Goal: Transaction & Acquisition: Purchase product/service

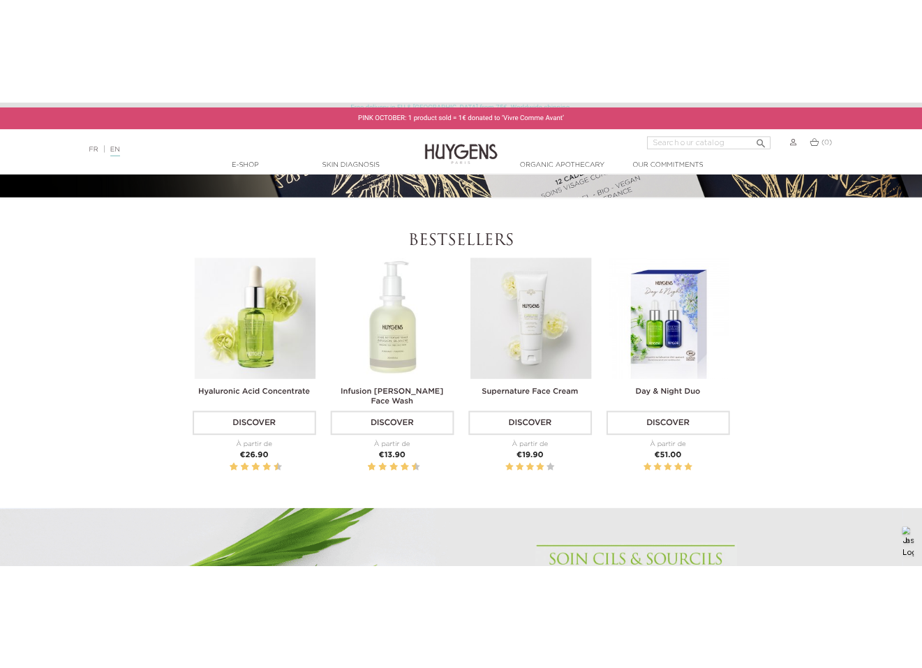
scroll to position [455, 0]
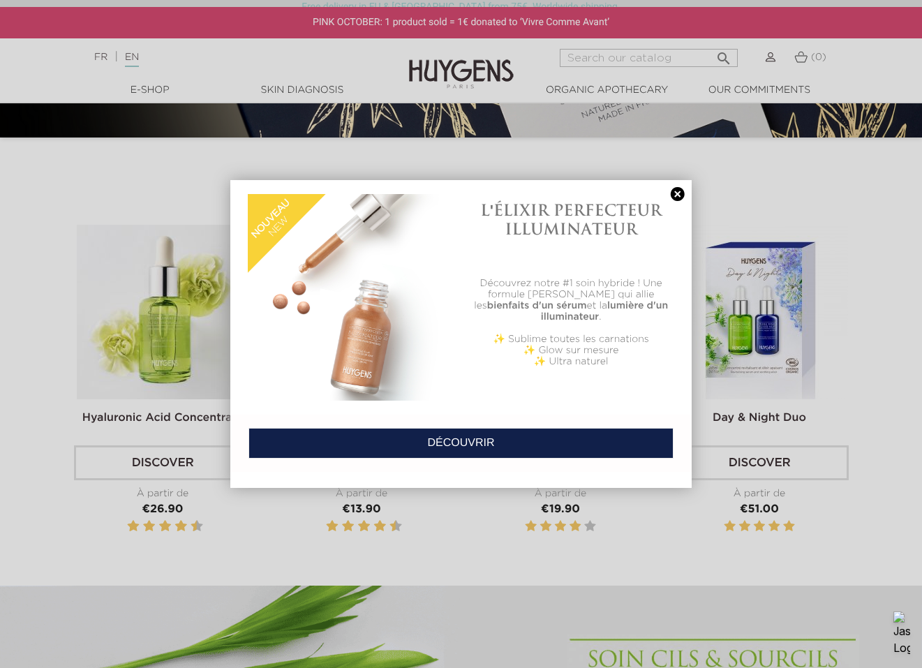
click at [674, 188] on link at bounding box center [678, 194] width 20 height 15
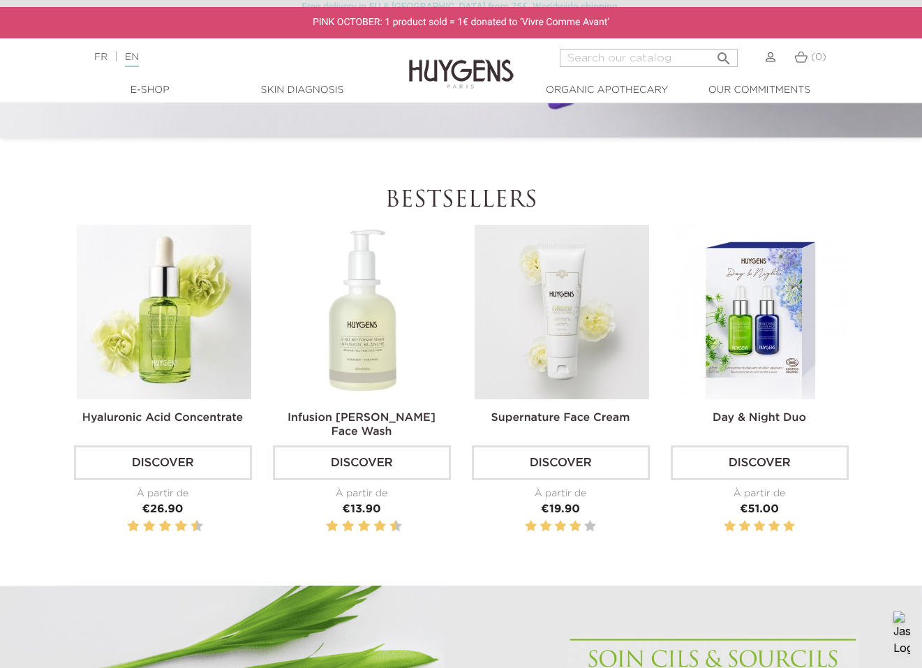
click at [561, 362] on img at bounding box center [562, 312] width 175 height 175
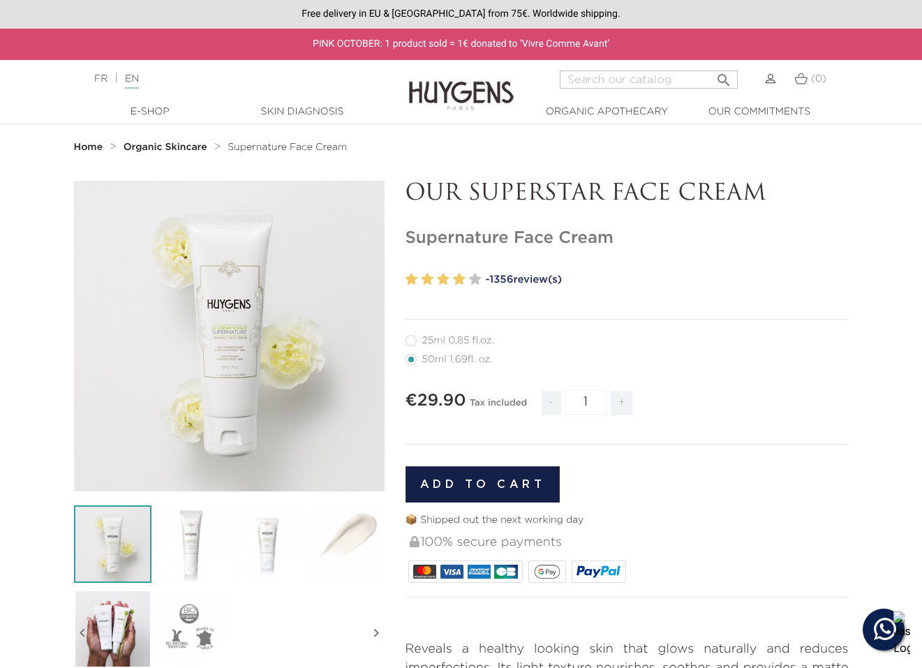
click at [528, 481] on button "Add to cart" at bounding box center [483, 484] width 155 height 36
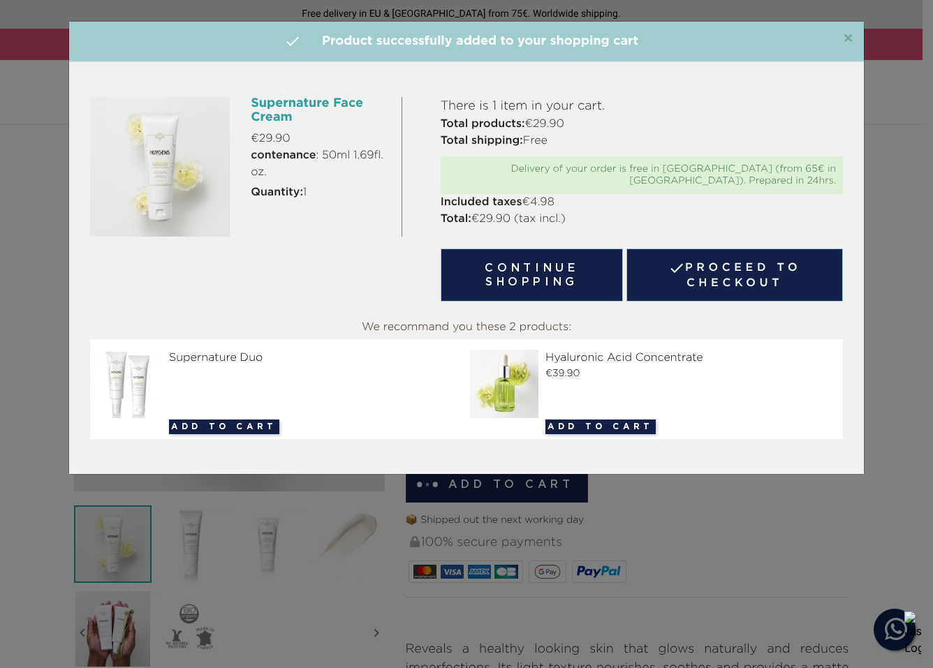
click at [694, 258] on link " Proceed to checkout" at bounding box center [734, 274] width 216 height 53
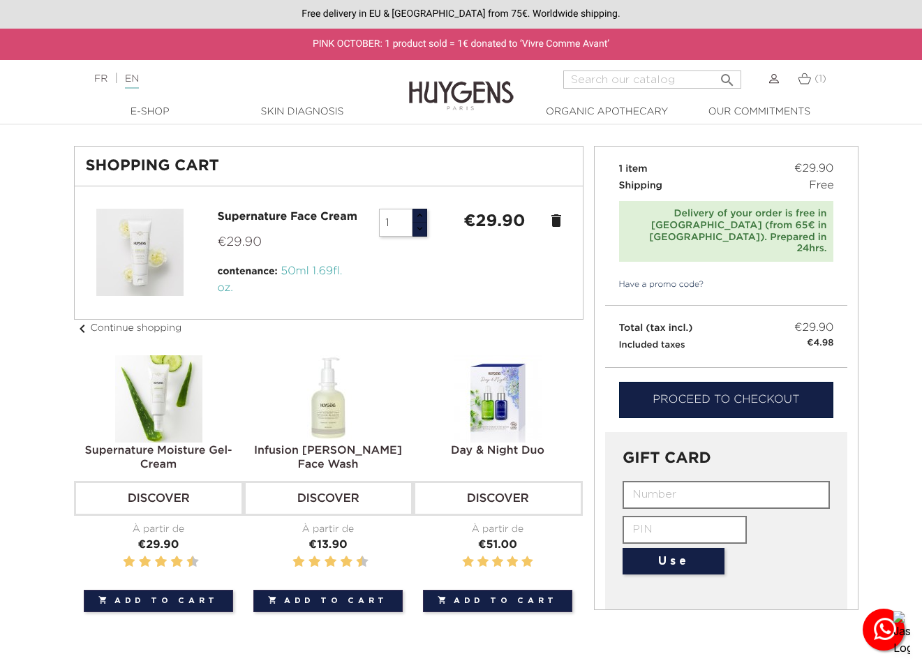
click at [732, 382] on link "Proceed to checkout" at bounding box center [726, 400] width 215 height 36
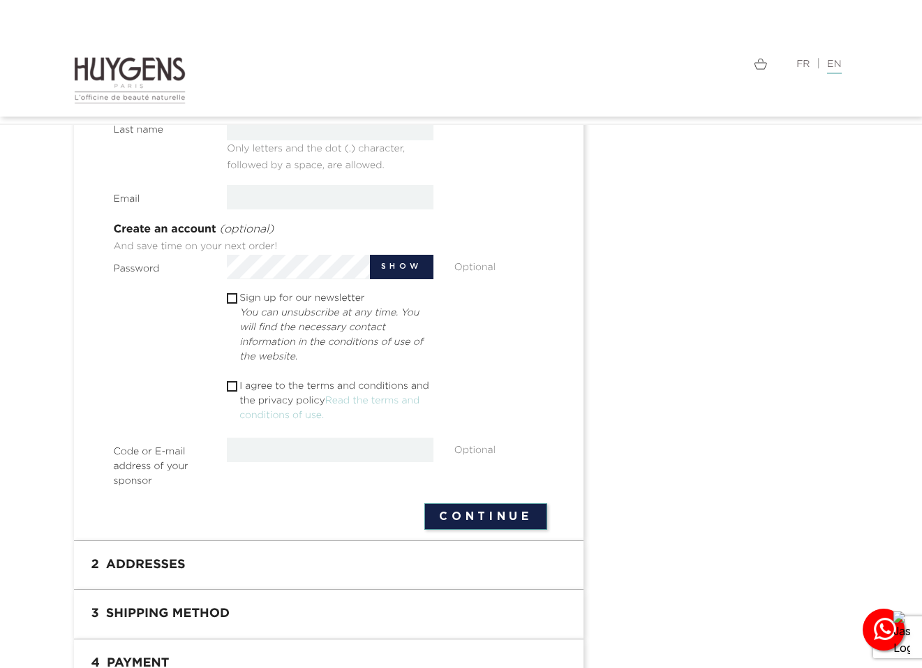
scroll to position [347, 0]
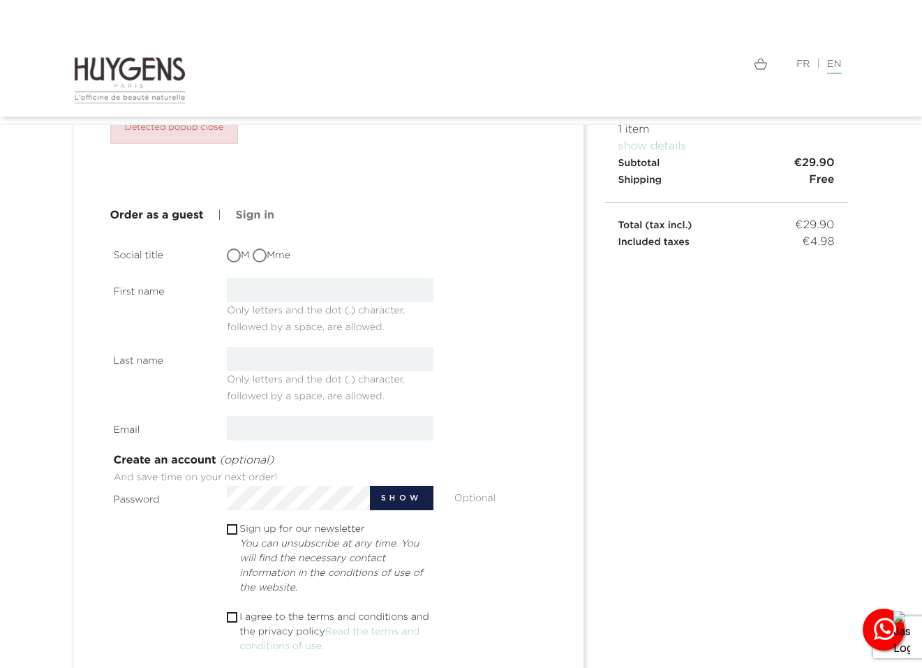
click at [295, 300] on span "Only letters and the dot (.) character, followed by a space, are allowed." at bounding box center [316, 316] width 178 height 32
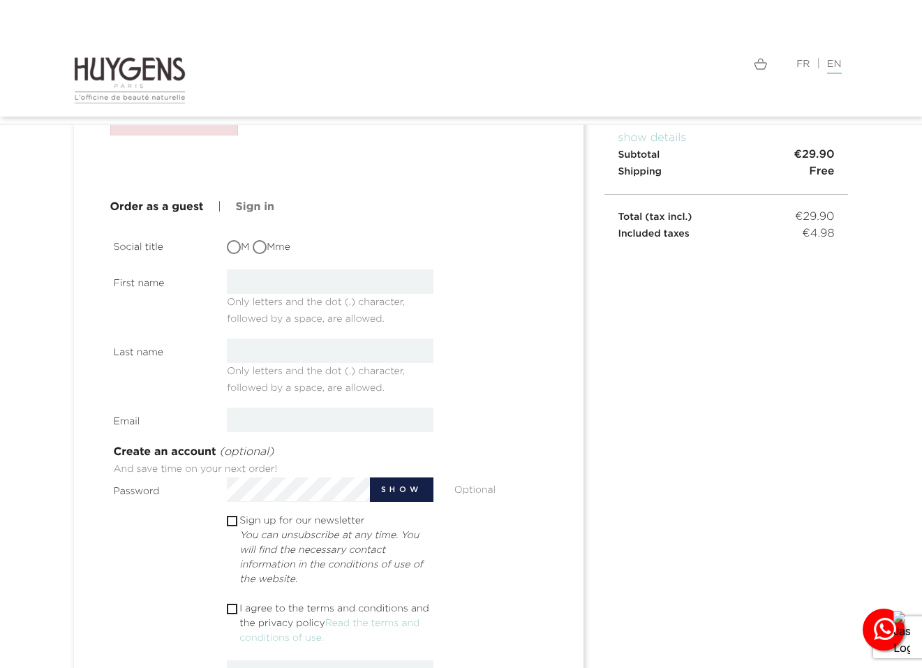
scroll to position [180, 0]
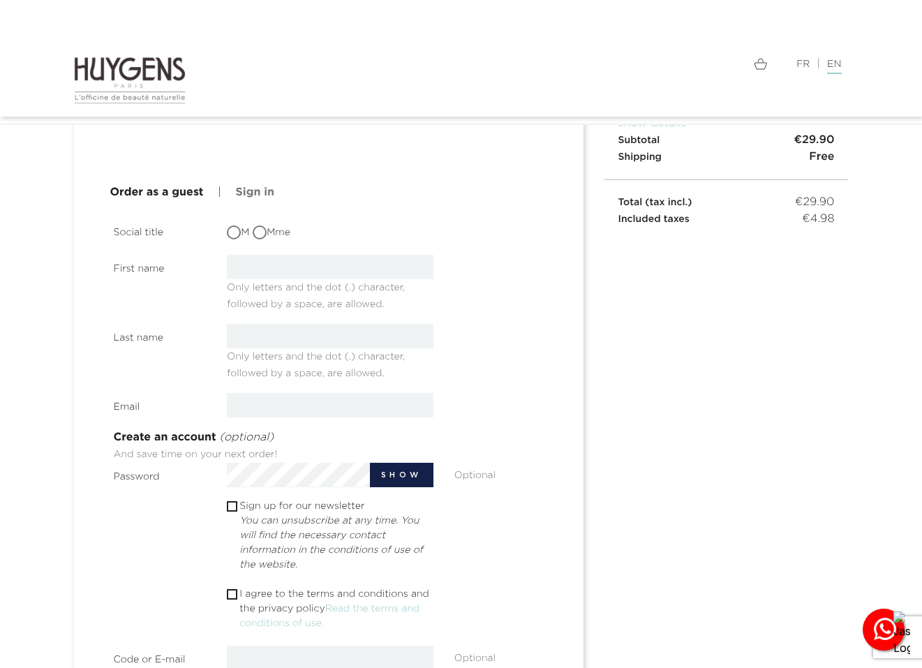
click at [274, 266] on input "text" at bounding box center [330, 267] width 207 height 24
click at [245, 237] on label "M" at bounding box center [238, 232] width 22 height 15
click at [242, 237] on input "M" at bounding box center [235, 234] width 14 height 14
radio input "true"
click at [254, 263] on input "text" at bounding box center [330, 267] width 207 height 24
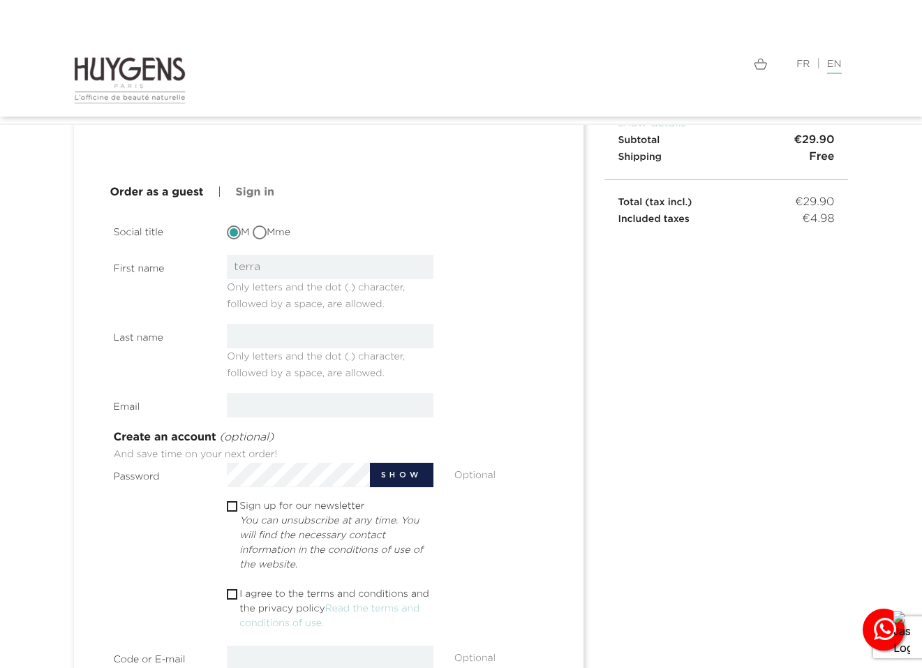
type input "terra"
click at [269, 335] on input "text" at bounding box center [330, 336] width 207 height 24
type input "frena"
click at [238, 392] on section "Social title M Mme First name terra Only letters and the dot (.) character, fol…" at bounding box center [330, 459] width 433 height 482
click at [239, 401] on input "email" at bounding box center [330, 405] width 207 height 24
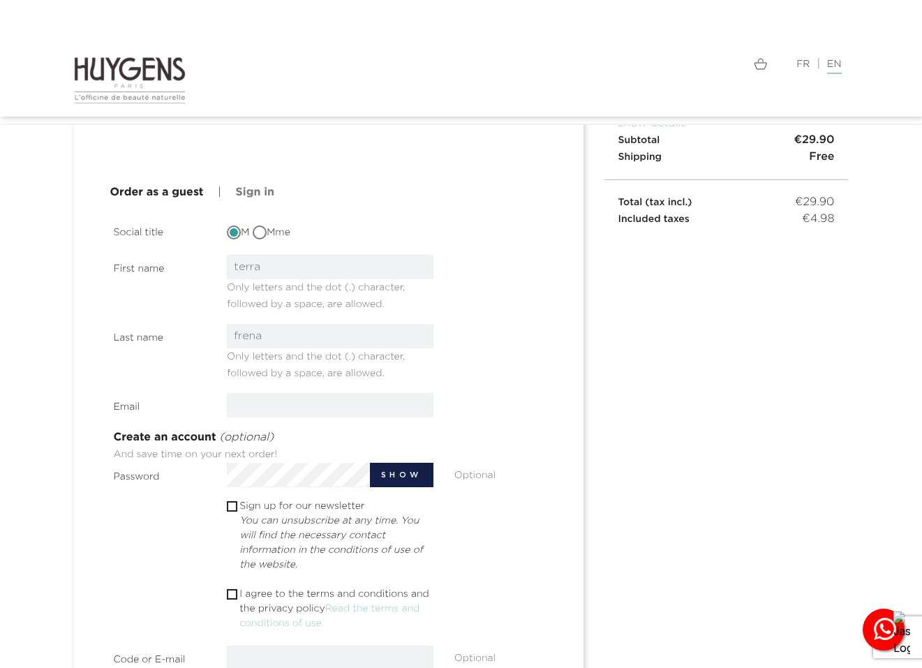
type input "cojif24113@artvara.com"
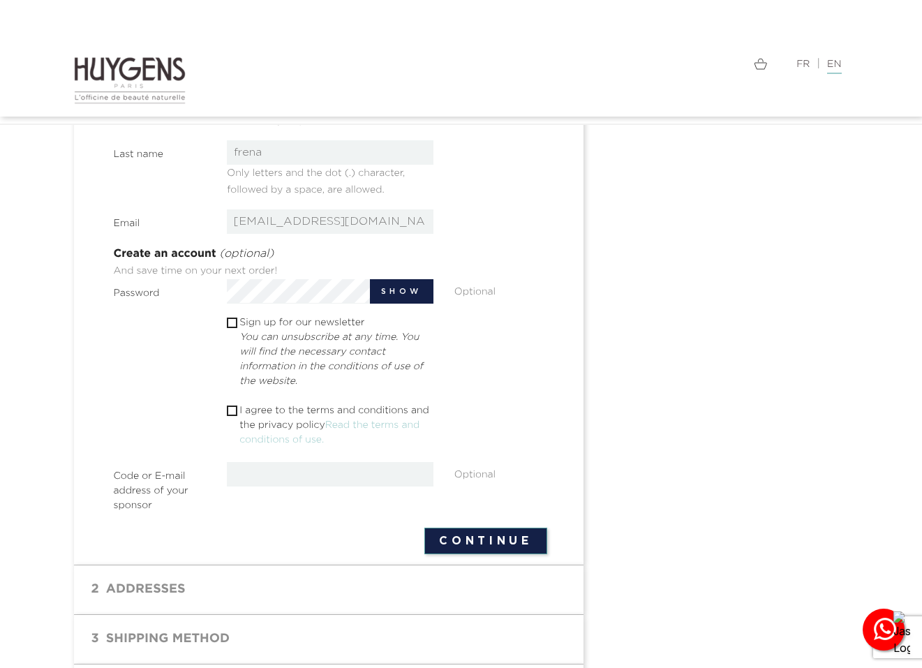
scroll to position [366, 0]
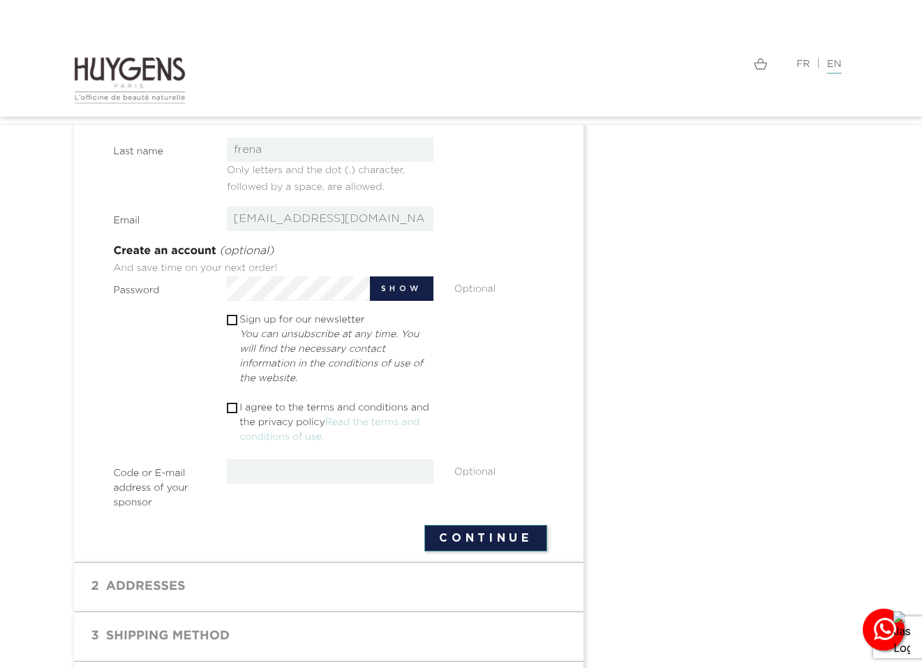
click at [496, 551] on button "Continue" at bounding box center [485, 538] width 122 height 27
click at [244, 399] on section "Social title M Mme First name terra Only letters and the dot (.) character, fol…" at bounding box center [330, 273] width 433 height 482
click at [234, 403] on input "checkbox" at bounding box center [231, 407] width 9 height 9
checkbox input "true"
click at [534, 544] on button "Continue" at bounding box center [485, 538] width 122 height 27
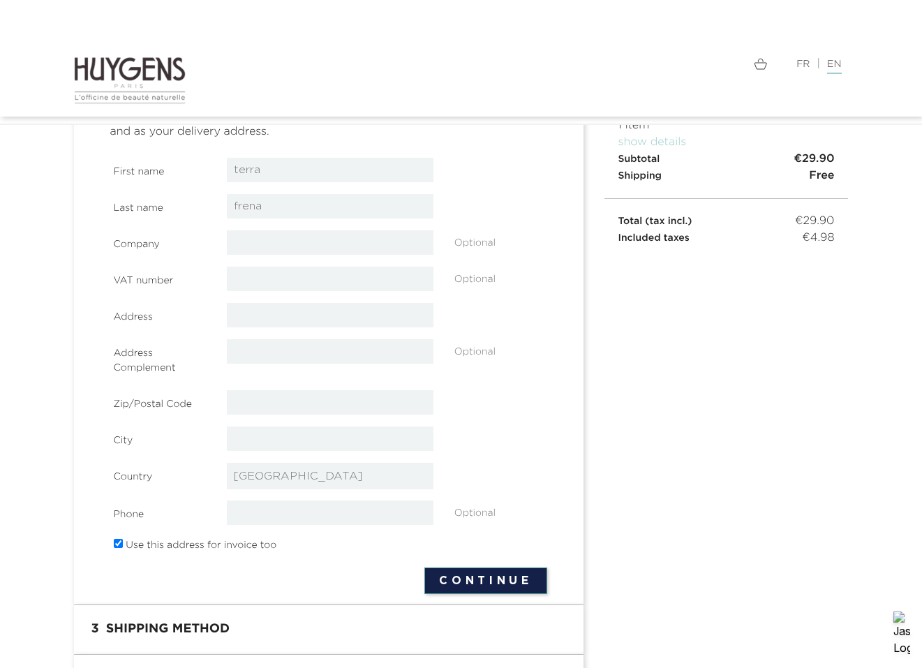
scroll to position [186, 0]
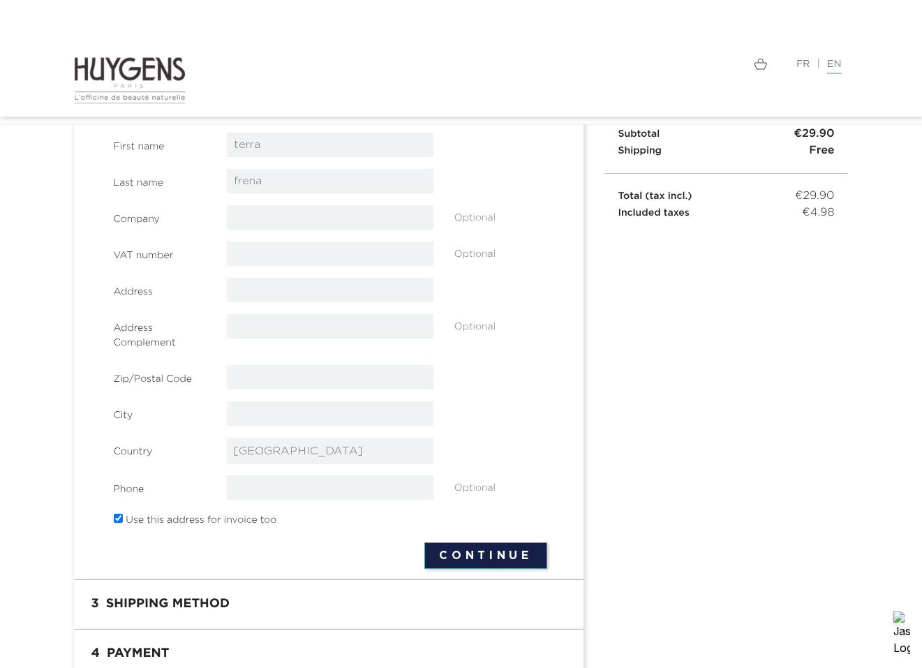
click at [274, 429] on section "First name terra Last name frena Company Optional VAT number" at bounding box center [330, 332] width 433 height 399
click at [276, 410] on input "text" at bounding box center [330, 413] width 207 height 24
click at [265, 453] on select "-- please choose -- Afghanistan Afrique Du Sud Albanie Algérie Andorre Angola A…" at bounding box center [330, 451] width 207 height 27
click at [156, 424] on div "City" at bounding box center [330, 413] width 454 height 25
click at [138, 456] on label "Country" at bounding box center [160, 449] width 114 height 22
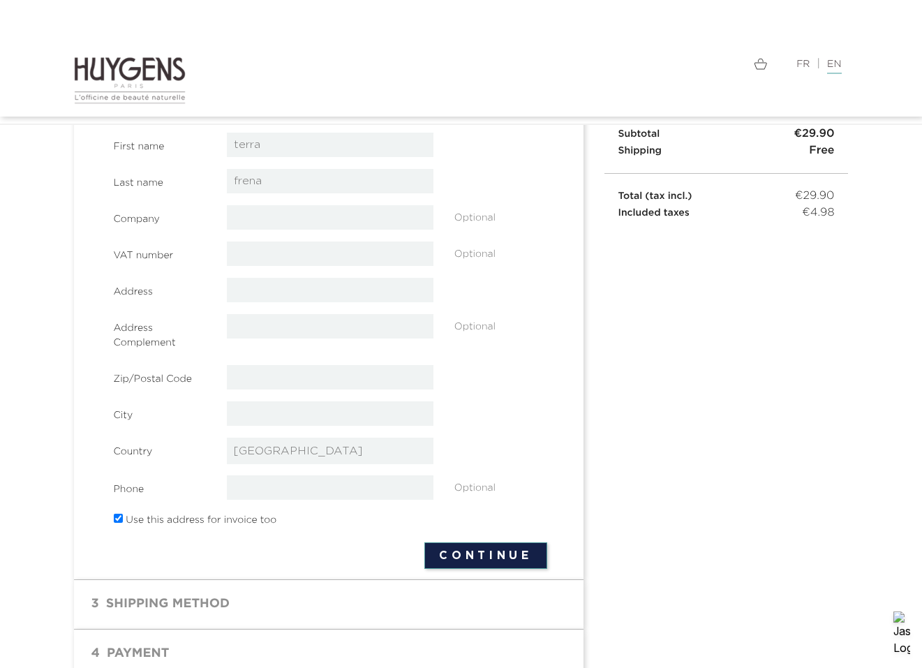
click at [161, 454] on label "Country" at bounding box center [160, 449] width 114 height 22
click at [243, 450] on select "-- please choose -- Afghanistan Afrique Du Sud Albanie Algérie Andorre Angola A…" at bounding box center [330, 451] width 207 height 27
select select "21"
click at [227, 438] on select "-- please choose -- Afghanistan Afrique Du Sud Albanie Algérie Andorre Angola A…" at bounding box center [330, 451] width 207 height 27
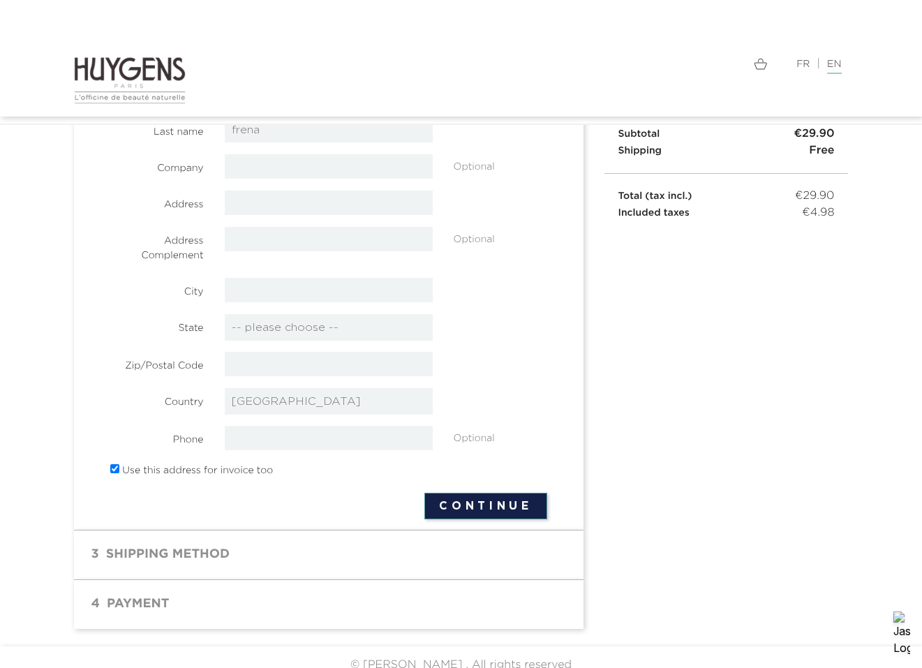
click at [306, 400] on select "-- please choose -- Afghanistan Afrique Du Sud Albanie Algérie Andorre Angola A…" at bounding box center [329, 401] width 208 height 27
select select "17"
click at [225, 388] on select "-- please choose -- Afghanistan Afrique Du Sud Albanie Algérie Andorre Angola A…" at bounding box center [329, 401] width 208 height 27
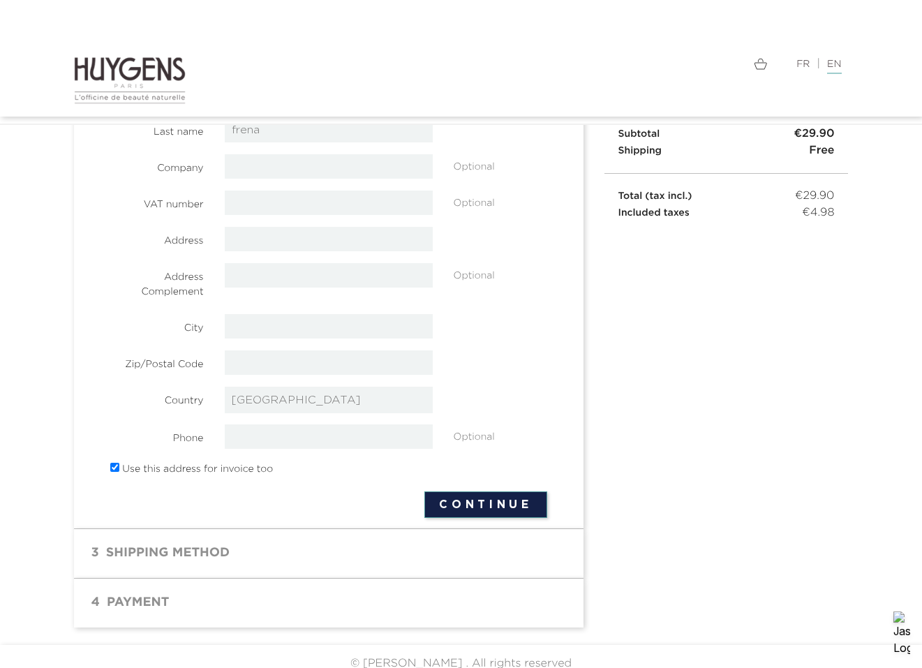
click at [248, 396] on select "-- please choose -- Afghanistan Afrique Du Sud Albanie Algérie Andorre Angola A…" at bounding box center [329, 400] width 208 height 27
select select "4"
click at [225, 387] on select "-- please choose -- Afghanistan Afrique Du Sud Albanie Algérie Andorre Angola A…" at bounding box center [329, 400] width 208 height 27
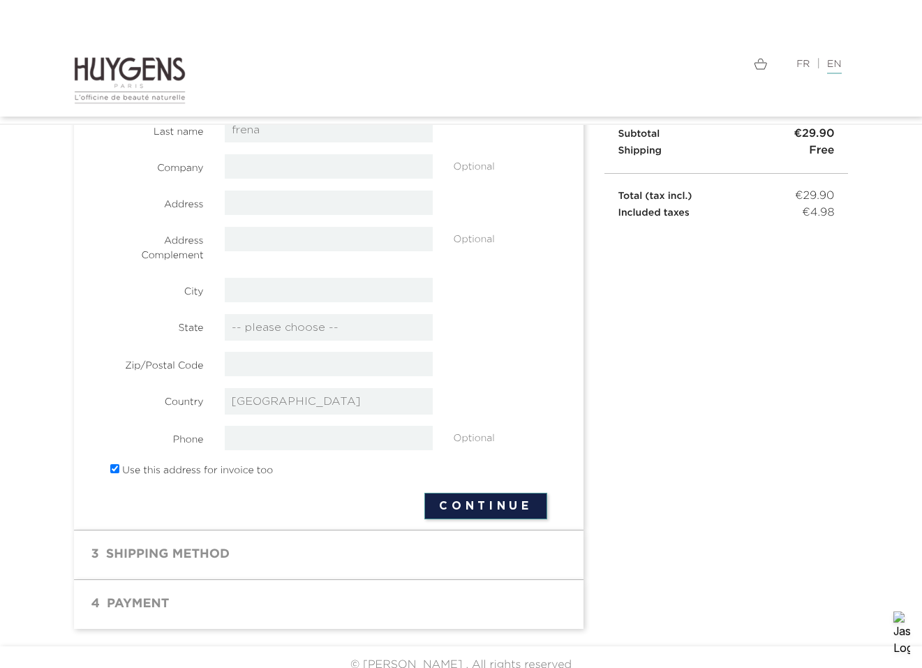
click at [272, 402] on select "-- please choose -- Afghanistan Afrique Du Sud Albanie Algérie Andorre Angola A…" at bounding box center [329, 401] width 208 height 27
select select "24"
click at [225, 388] on select "-- please choose -- Afghanistan Afrique Du Sud Albanie Algérie Andorre Angola A…" at bounding box center [329, 401] width 208 height 27
select select "24"
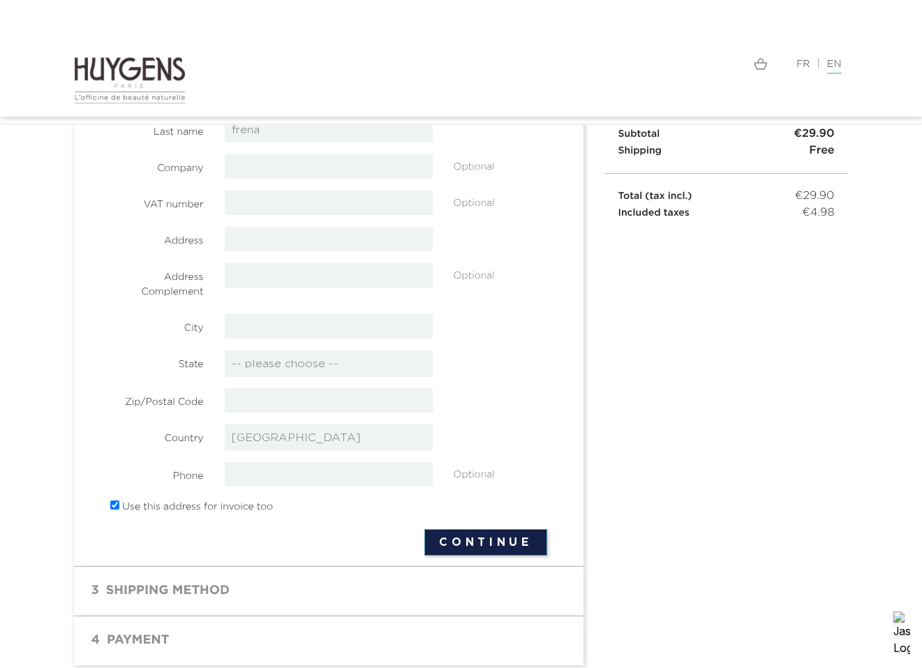
click at [144, 80] on img at bounding box center [130, 80] width 112 height 49
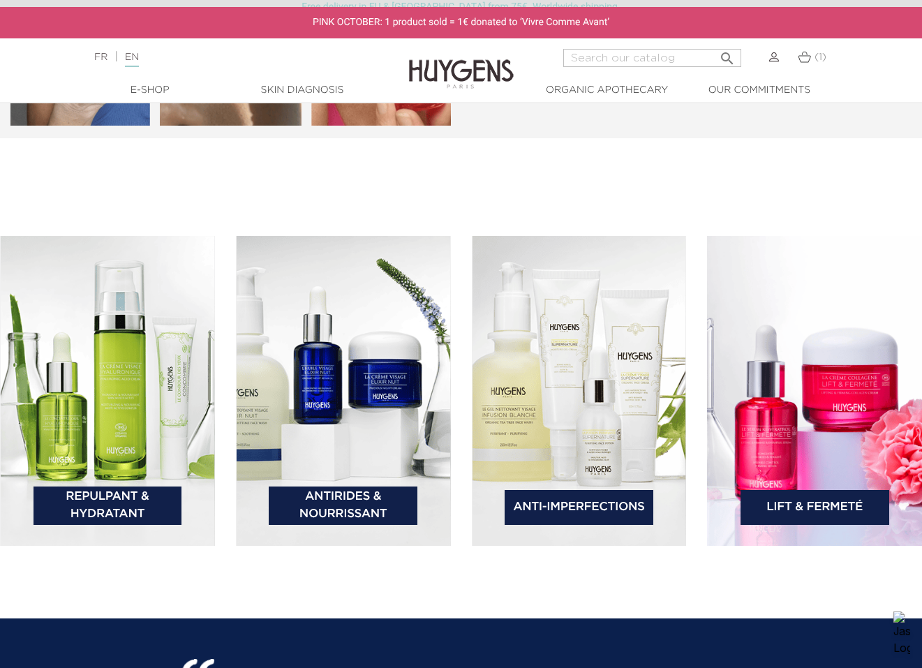
scroll to position [2164, 0]
